Goal: Ask a question: Seek information or help from site administrators or community

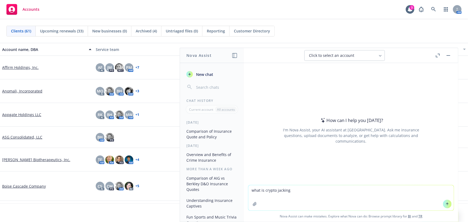
type textarea "what is crypto jacking?"
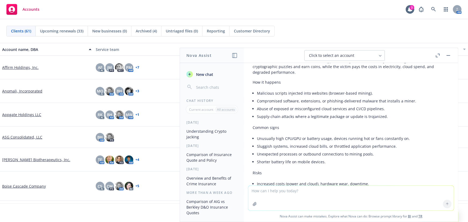
scroll to position [84, 0]
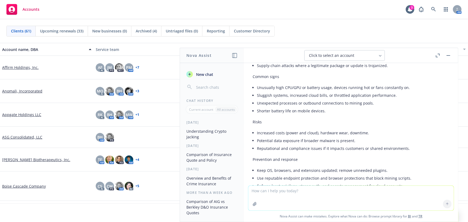
click at [449, 55] on rect "button" at bounding box center [448, 55] width 4 height 1
